Goal: Task Accomplishment & Management: Manage account settings

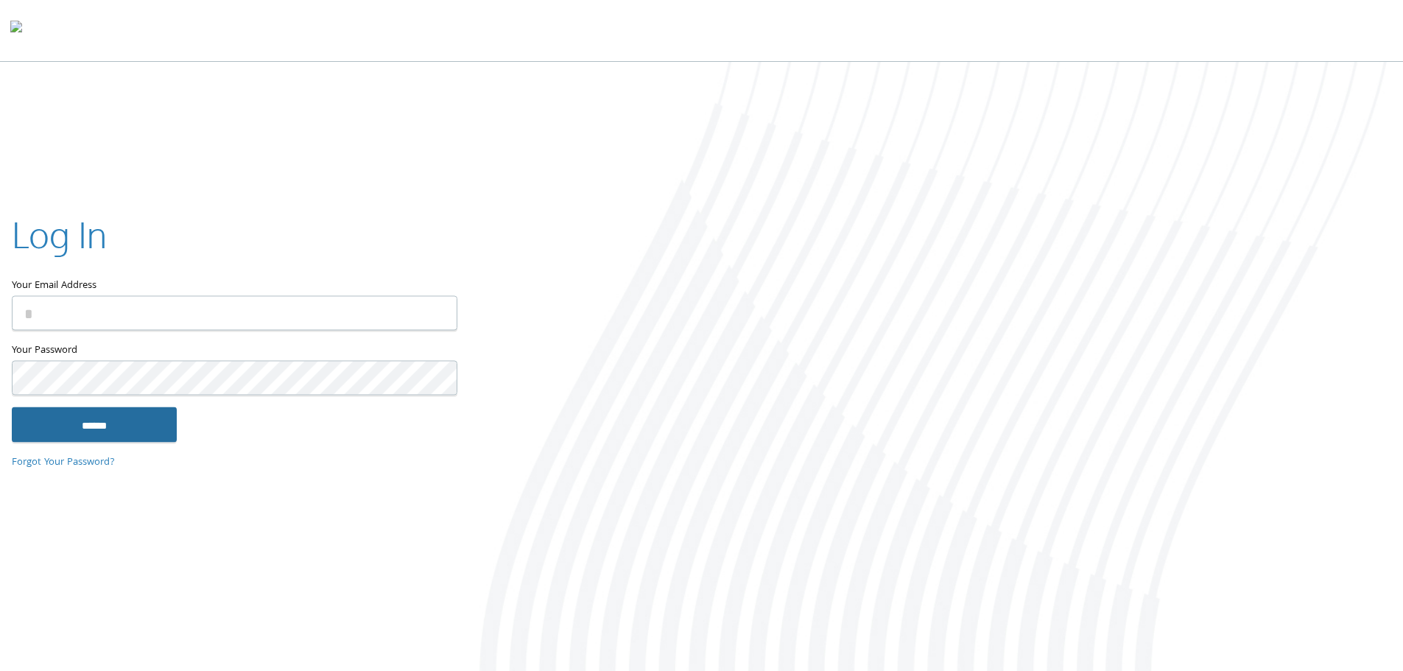
type input "**********"
click at [117, 437] on input "******" at bounding box center [94, 424] width 165 height 35
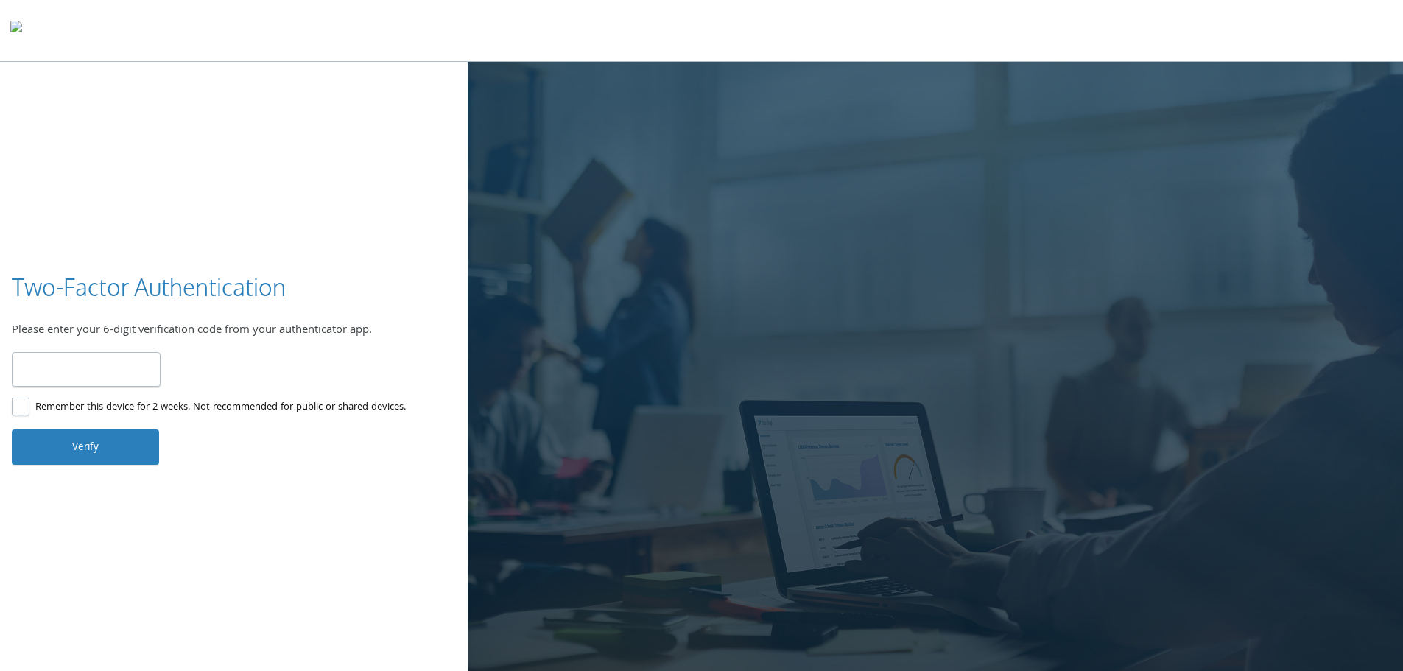
type input "******"
